Goal: Find specific page/section

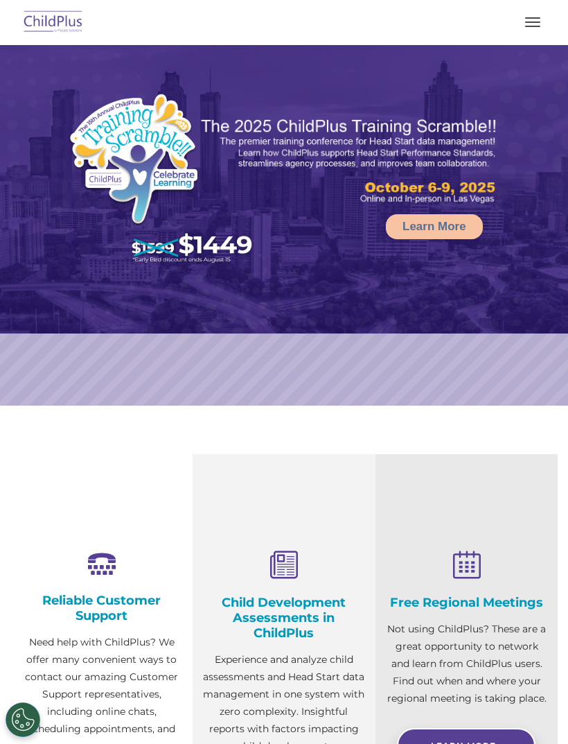
select select "MEDIUM"
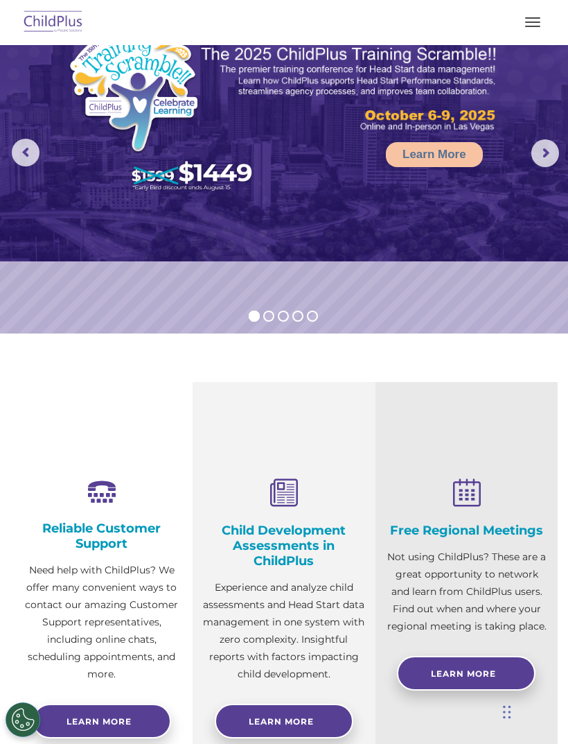
click at [541, 21] on button "button" at bounding box center [532, 22] width 29 height 22
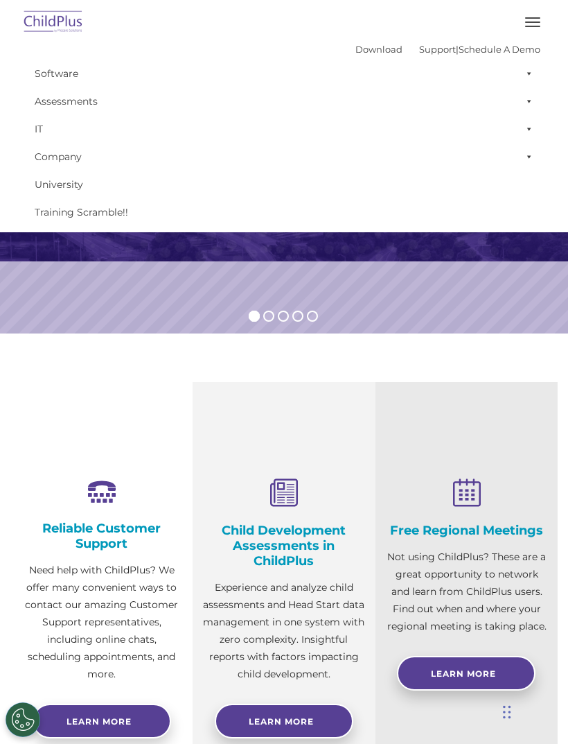
scroll to position [0, 0]
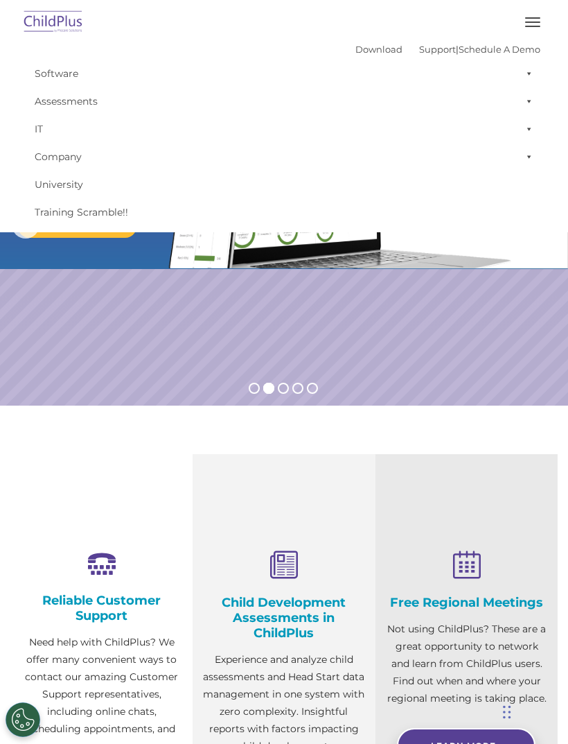
click at [530, 28] on button "button" at bounding box center [532, 22] width 29 height 22
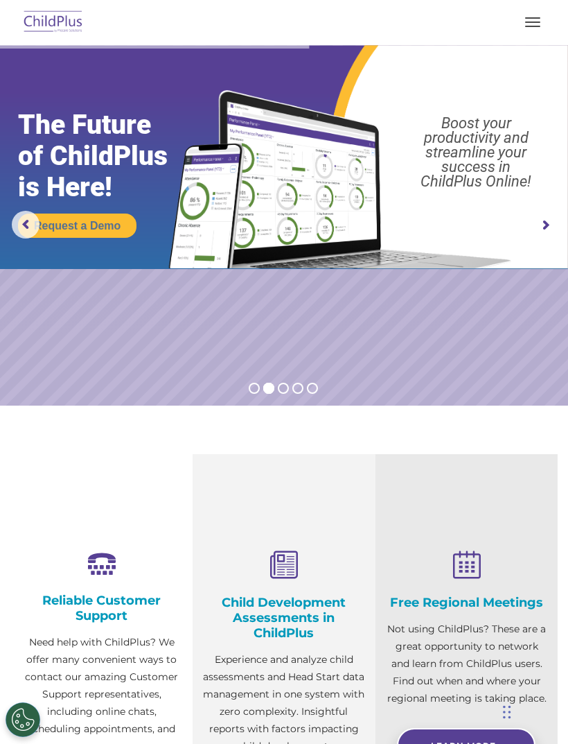
click at [525, 30] on button "button" at bounding box center [532, 22] width 29 height 22
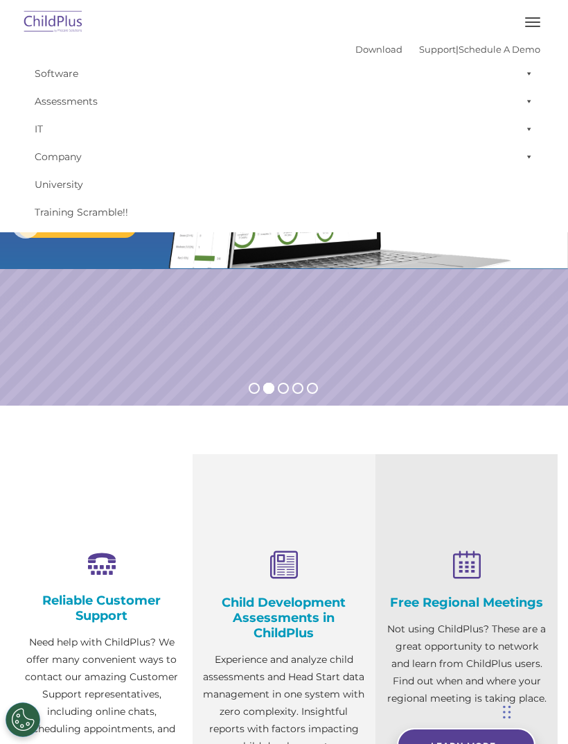
click at [525, 78] on span at bounding box center [527, 74] width 14 height 28
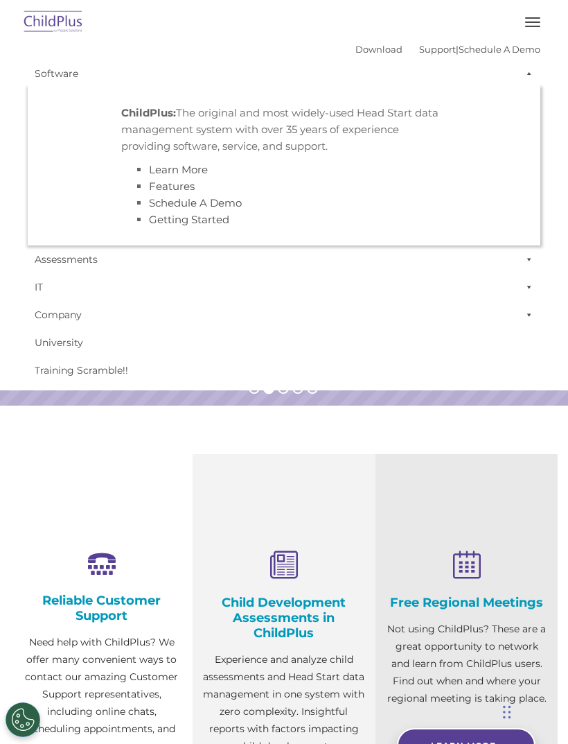
click at [523, 77] on span at bounding box center [527, 74] width 14 height 28
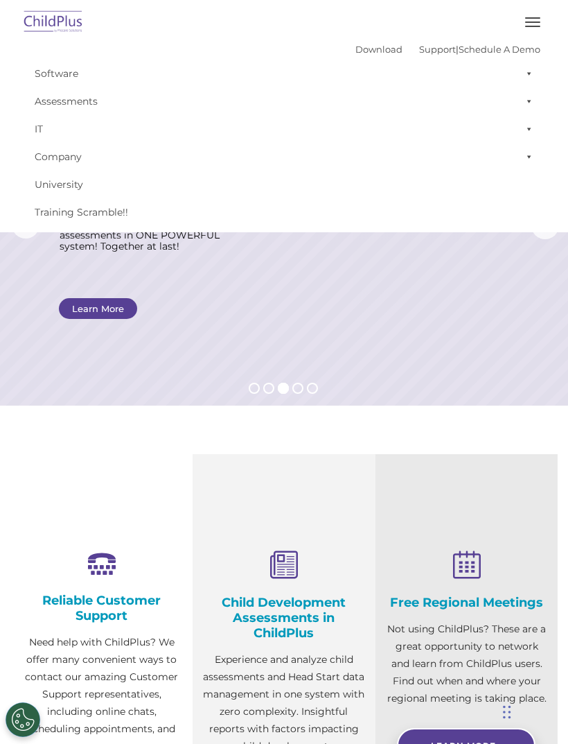
click at [525, 28] on button "button" at bounding box center [532, 22] width 29 height 22
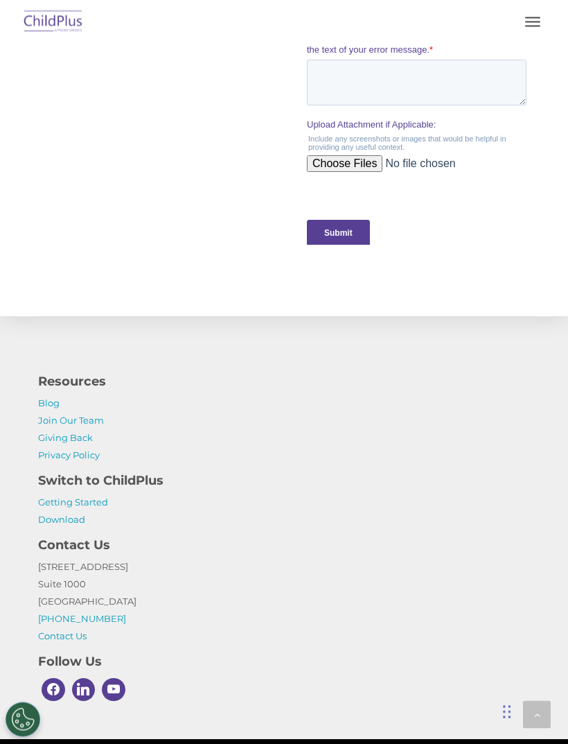
scroll to position [1495, 0]
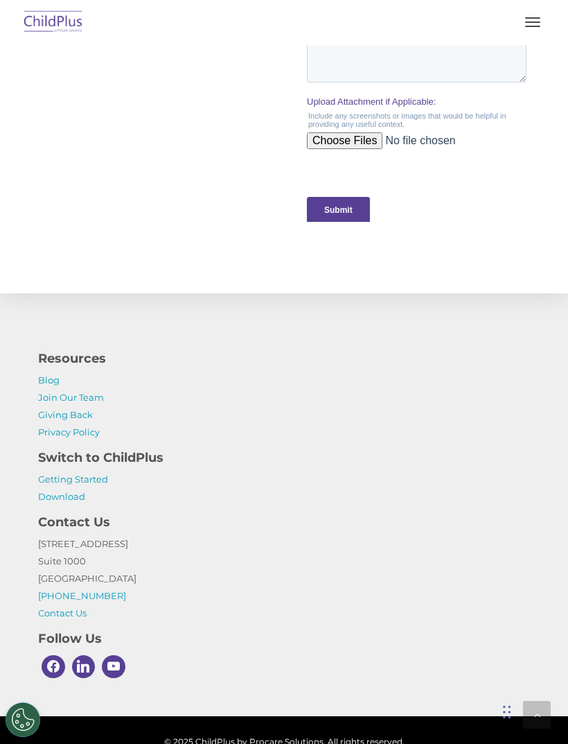
click at [229, 425] on p "Blog Join Our Team Giving Back Privacy Policy" at bounding box center [284, 406] width 492 height 69
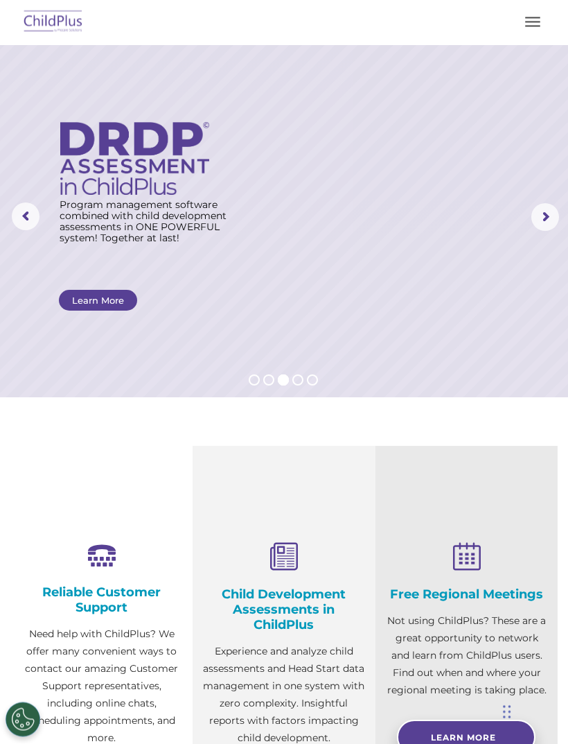
scroll to position [0, 0]
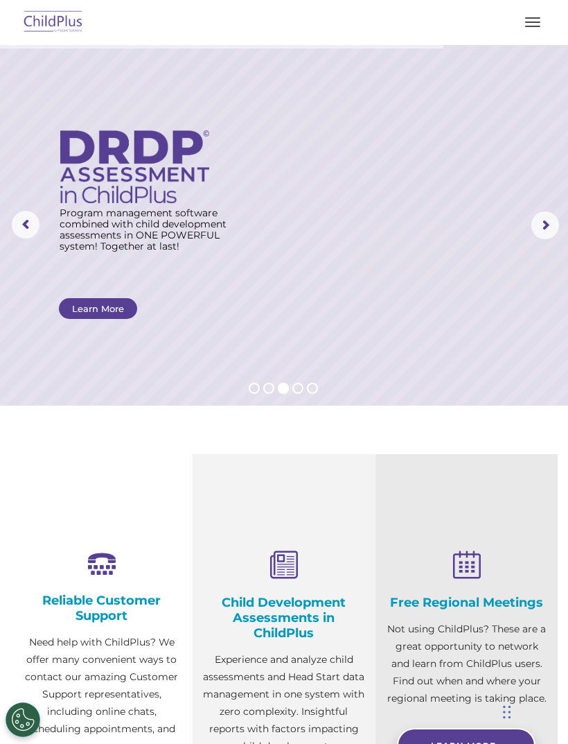
click at [524, 32] on button "button" at bounding box center [532, 22] width 29 height 22
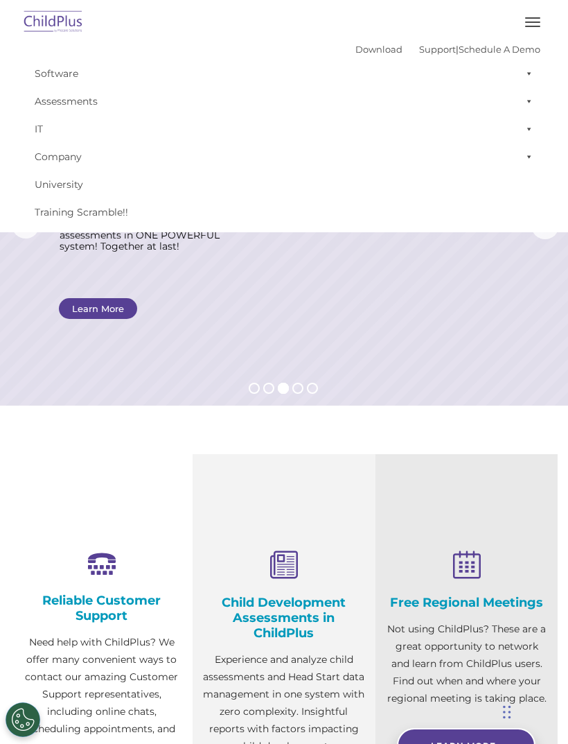
click at [528, 78] on span at bounding box center [527, 74] width 14 height 28
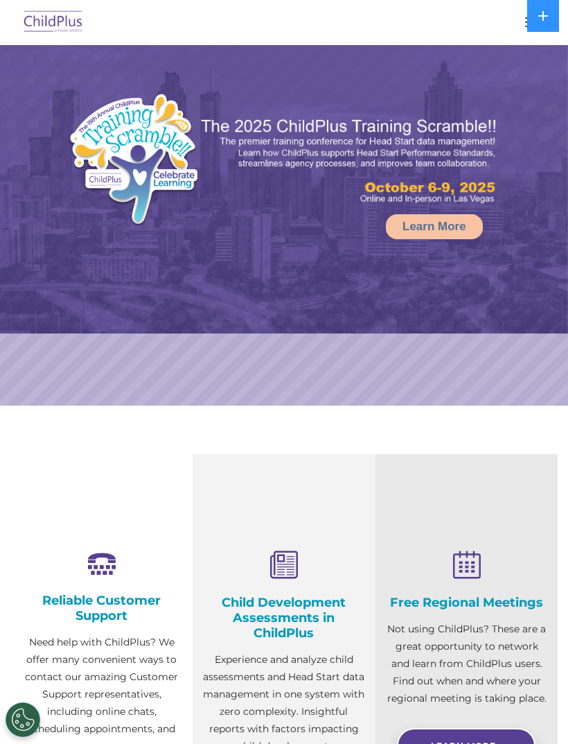
select select "MEDIUM"
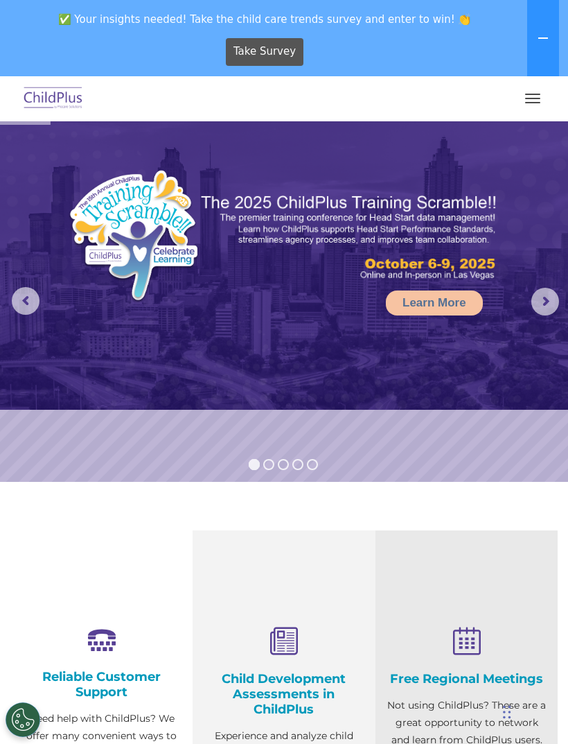
click at [524, 94] on button "button" at bounding box center [532, 98] width 29 height 22
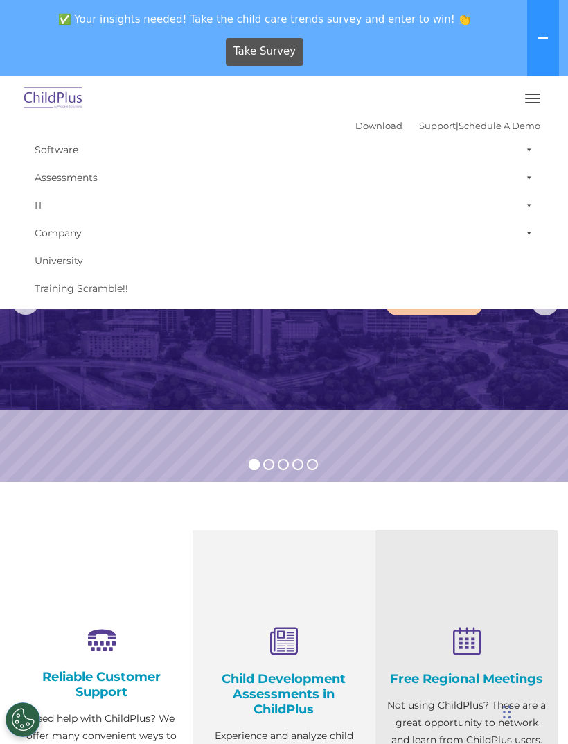
click at [531, 98] on span "button" at bounding box center [532, 98] width 15 height 1
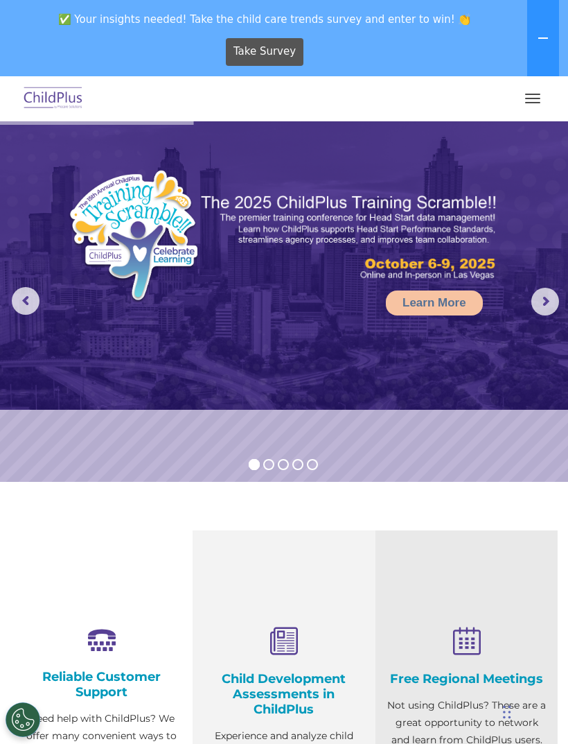
click at [541, 41] on icon at bounding box center [543, 38] width 11 height 11
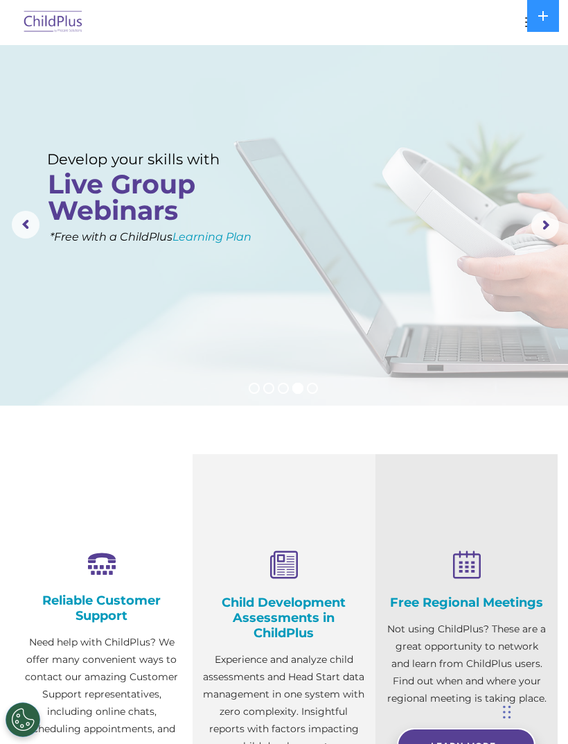
click at [541, 21] on button at bounding box center [544, 16] width 32 height 32
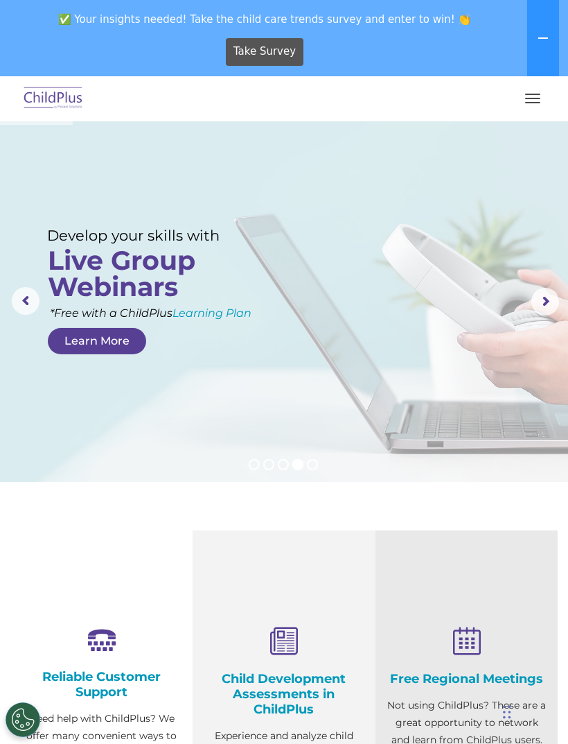
click at [526, 98] on span "button" at bounding box center [532, 98] width 15 height 1
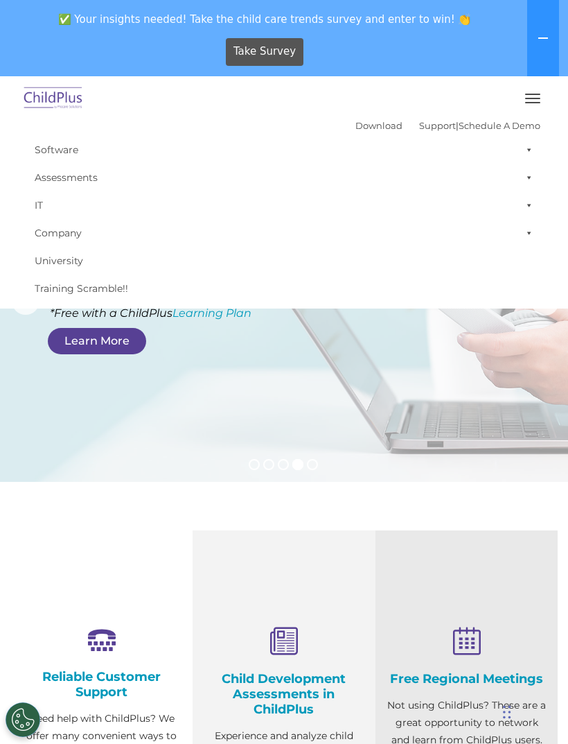
click at [361, 128] on link "Download" at bounding box center [379, 125] width 47 height 11
